Goal: Task Accomplishment & Management: Manage account settings

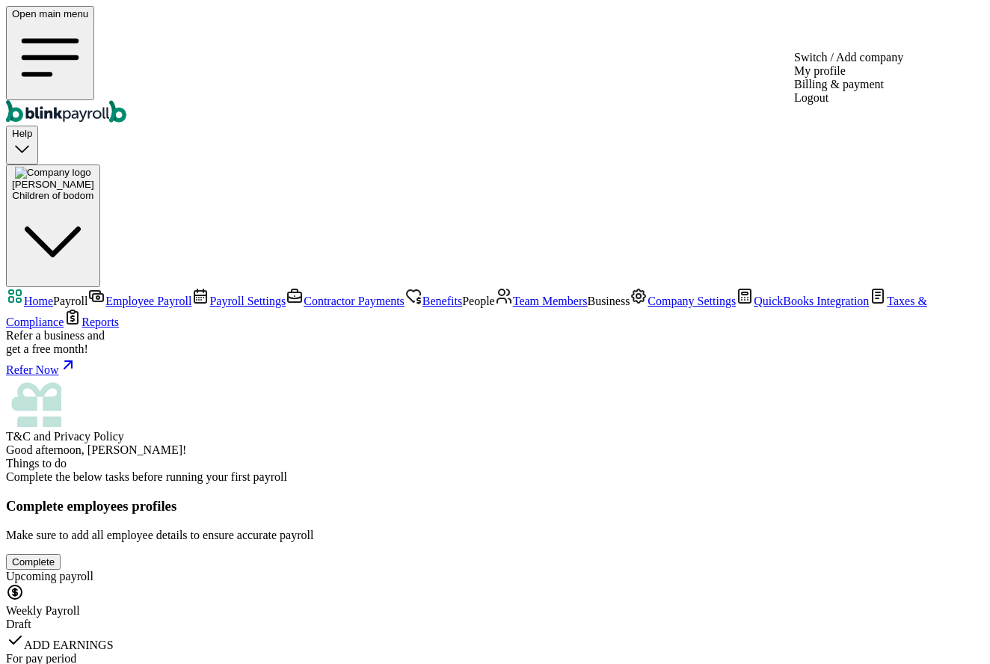
click at [94, 190] on div "Children of bodom" at bounding box center [53, 195] width 82 height 11
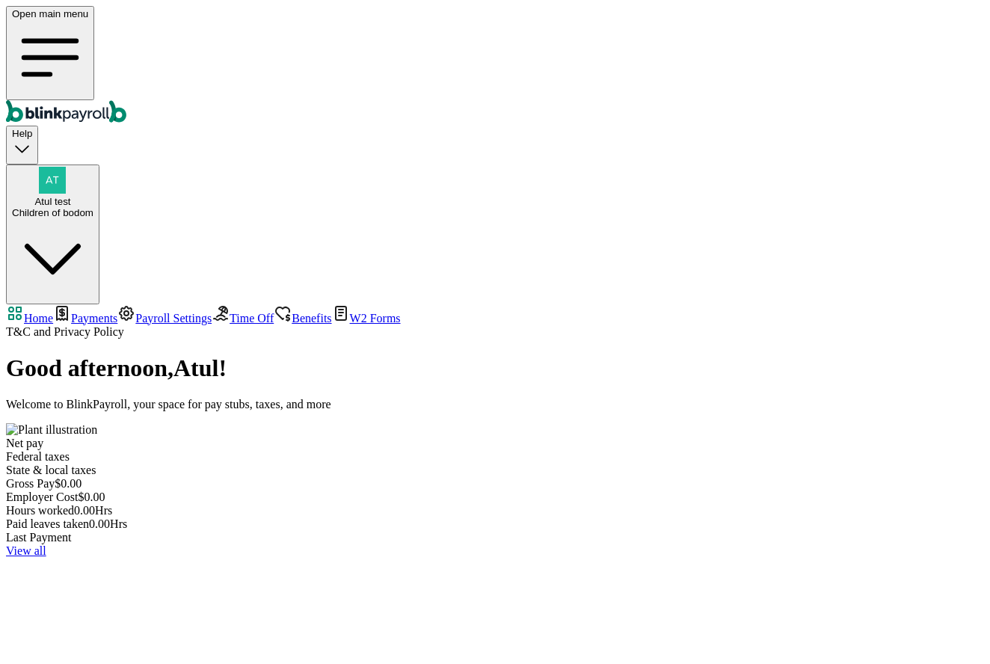
select select "2025"
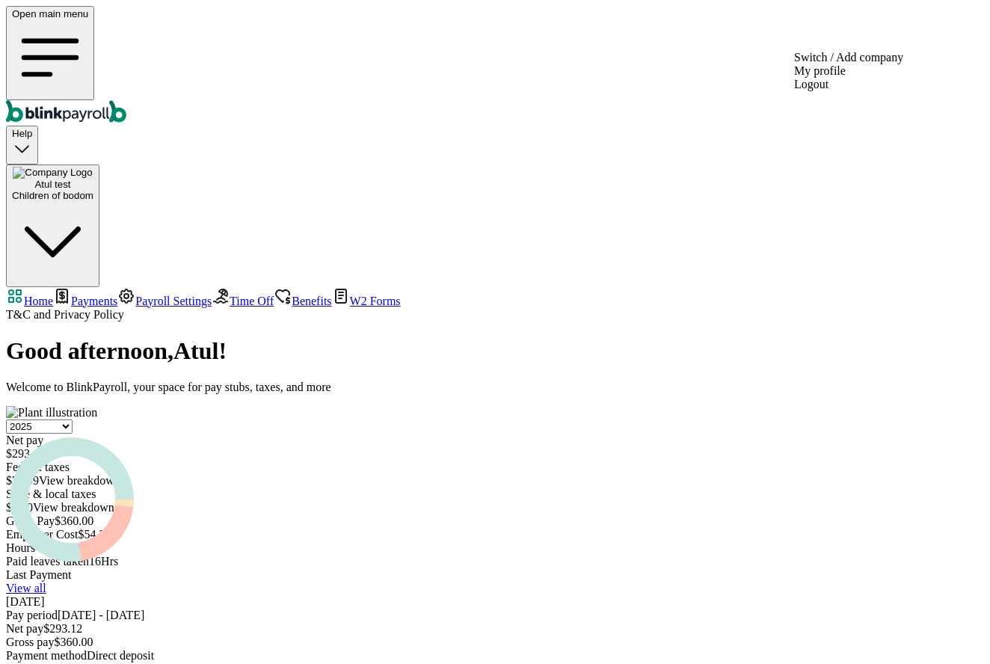
click at [92, 167] on img "button" at bounding box center [52, 173] width 79 height 12
